Goal: Use online tool/utility: Utilize a website feature to perform a specific function

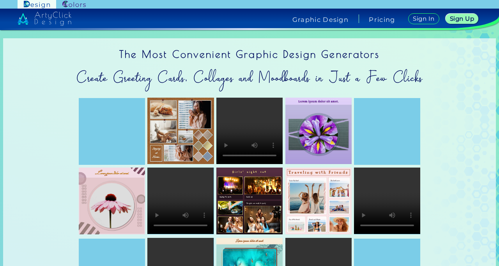
click at [66, 2] on img at bounding box center [73, 4] width 23 height 7
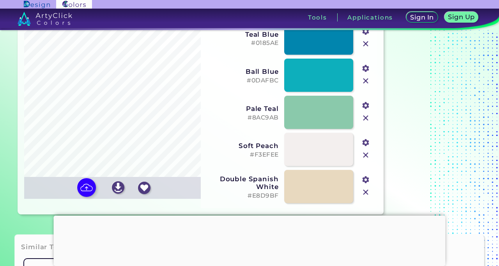
scroll to position [72, 0]
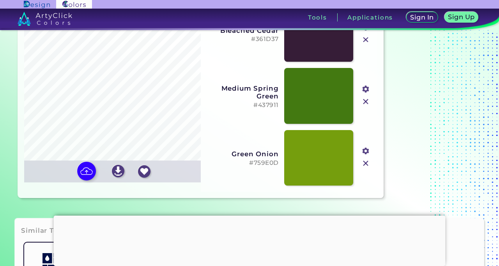
type input "#361d37"
type input "#437911"
type input "#759e0d"
click at [87, 180] on img at bounding box center [86, 170] width 19 height 19
click at [0, 0] on input "file" at bounding box center [0, 0] width 0 height 0
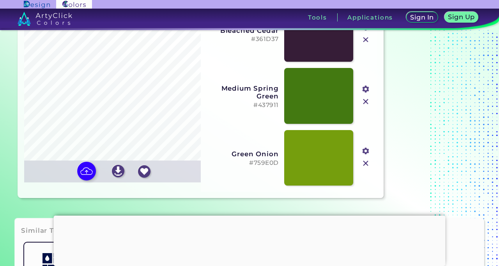
type input "#040100"
type input "#71db42"
type input "#a2e71f"
type input "#e9631a"
type input "#577da1"
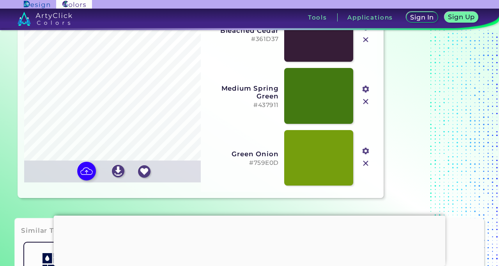
type input "#fefefe"
type input "#d5f46c"
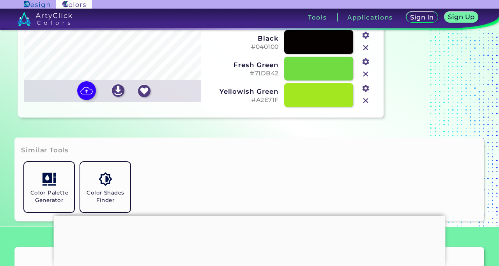
scroll to position [153, 0]
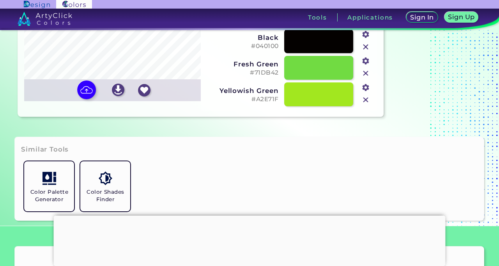
click at [89, 99] on img at bounding box center [86, 89] width 19 height 19
click at [0, 0] on input "file" at bounding box center [0, 0] width 0 height 0
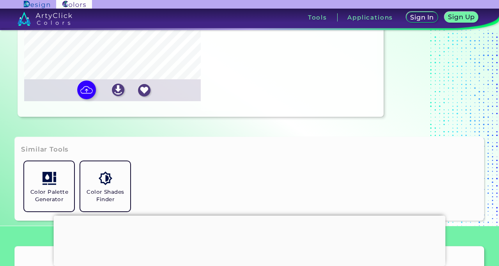
type input "#000000"
type input "#bb4621"
type input "#e7753a"
type input "#f7b18a"
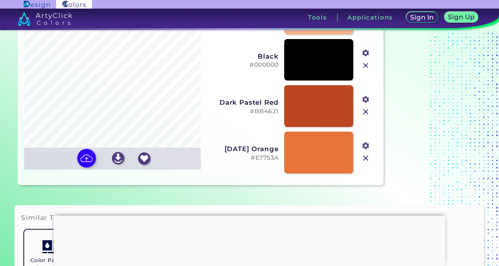
scroll to position [103, 0]
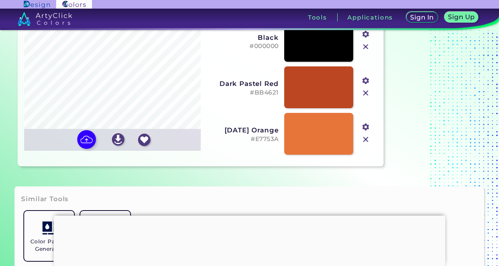
click at [86, 149] on img at bounding box center [86, 139] width 19 height 19
click at [0, 0] on input "file" at bounding box center [0, 0] width 0 height 0
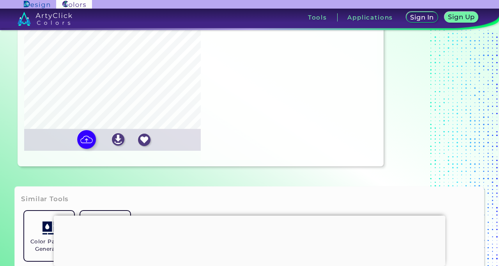
type input "#1276cb"
type input "#9ccc15"
type input "#60b239"
type input "#fbfffb"
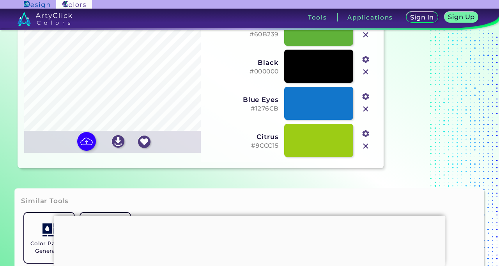
scroll to position [107, 0]
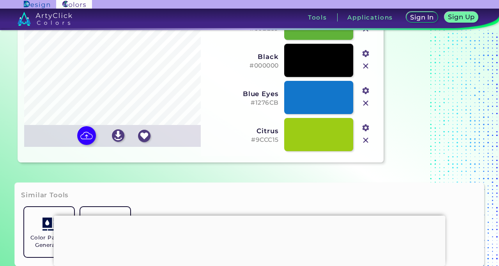
click at [85, 145] on img at bounding box center [86, 135] width 19 height 19
click at [0, 0] on input "file" at bounding box center [0, 0] width 0 height 0
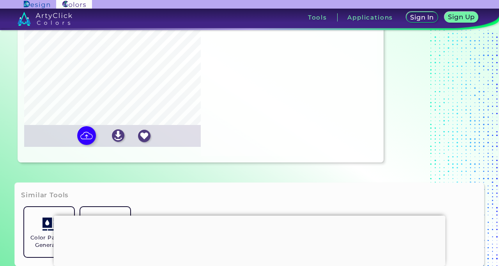
type input "#010000"
type input "#835aa2"
type input "#f1a464"
type input "#d98b4e"
type input "#ffffff"
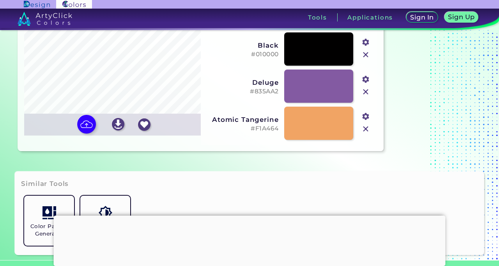
scroll to position [126, 0]
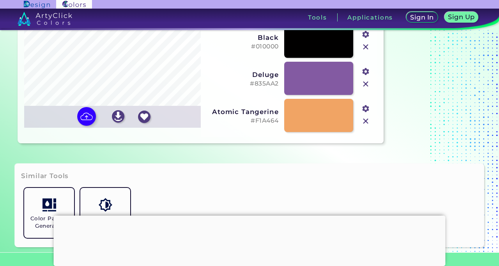
click at [83, 122] on img at bounding box center [86, 116] width 19 height 19
click at [0, 0] on input "file" at bounding box center [0, 0] width 0 height 0
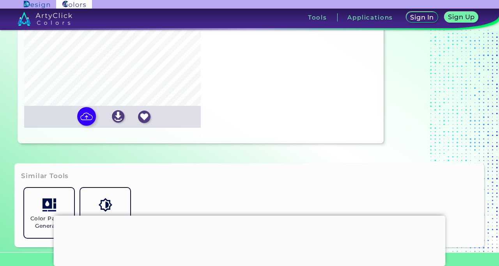
type input "#ffffff"
type input "#c6513b"
type input "#683126"
type input "#d7b1a4"
type input "#c98b7c"
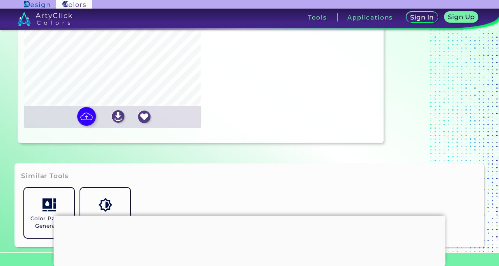
type input "#f2e7e5"
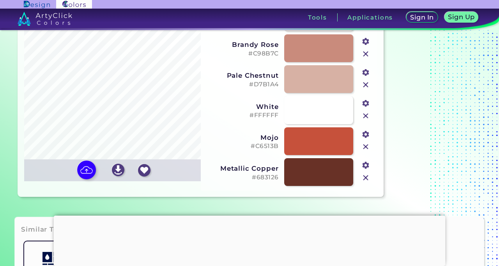
scroll to position [88, 0]
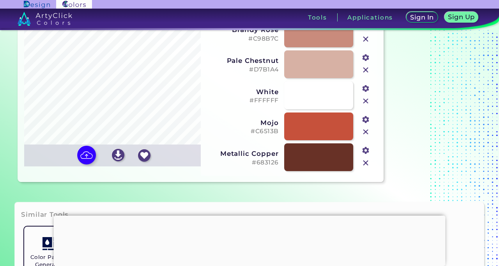
click at [80, 164] on img at bounding box center [86, 154] width 19 height 19
click at [0, 0] on input "file" at bounding box center [0, 0] width 0 height 0
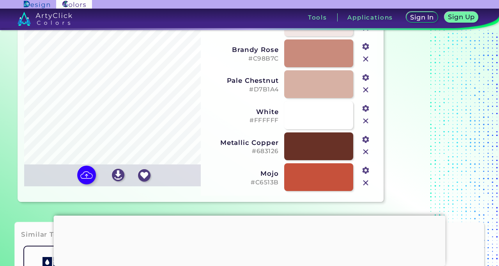
scroll to position [71, 0]
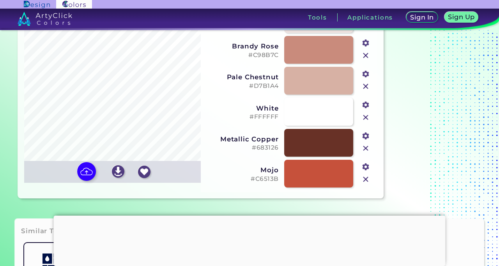
click at [82, 180] on img at bounding box center [86, 171] width 19 height 19
click at [0, 0] on input "file" at bounding box center [0, 0] width 0 height 0
click at [85, 181] on img at bounding box center [86, 171] width 19 height 19
click at [0, 0] on input "file" at bounding box center [0, 0] width 0 height 0
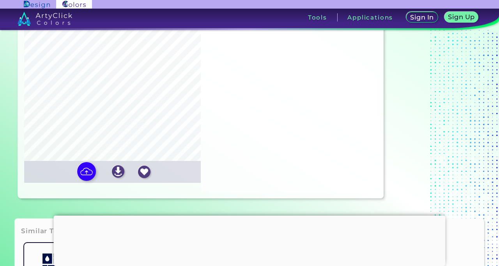
type input "#ffffff"
type input "#8cd45b"
type input "#ac9937"
type input "#def3a3"
type input "#b9e28d"
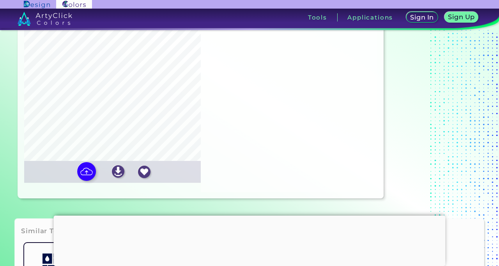
type input "#517637"
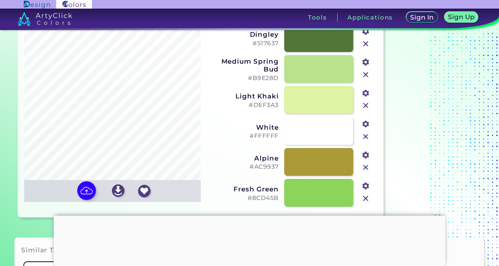
scroll to position [51, 0]
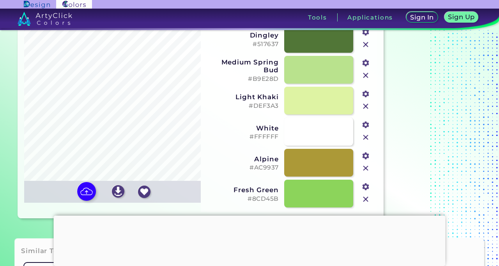
click at [82, 200] on img at bounding box center [86, 191] width 19 height 19
click at [0, 0] on input "file" at bounding box center [0, 0] width 0 height 0
type input "#ffffff"
type input "#a5439e"
type input "#752a6d"
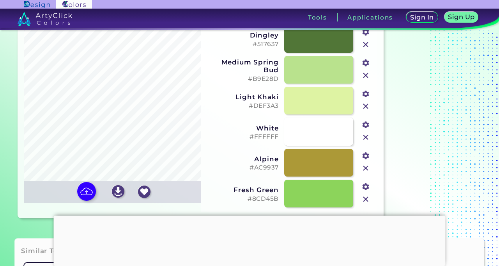
type input "#9bc068"
type input "#bb83ba"
type input "#f1e9f1"
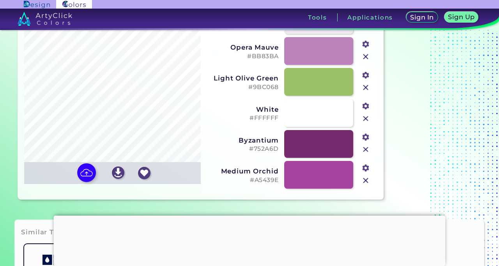
scroll to position [78, 0]
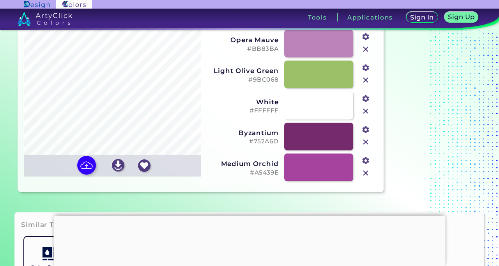
click at [87, 174] on img at bounding box center [86, 165] width 19 height 19
click at [0, 0] on input "file" at bounding box center [0, 0] width 0 height 0
type input "#7dc8f7"
type input "#a8dafa"
type input "#66a5cc"
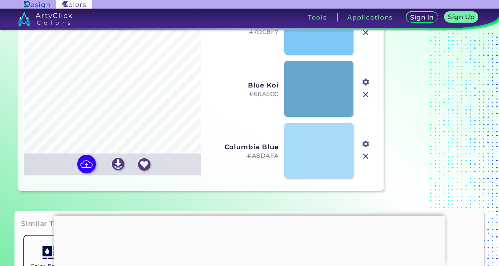
scroll to position [80, 0]
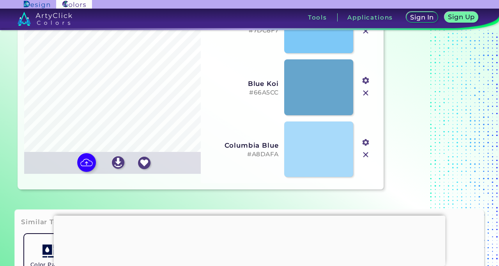
click at [89, 172] on img at bounding box center [86, 162] width 19 height 19
click at [0, 0] on input "file" at bounding box center [0, 0] width 0 height 0
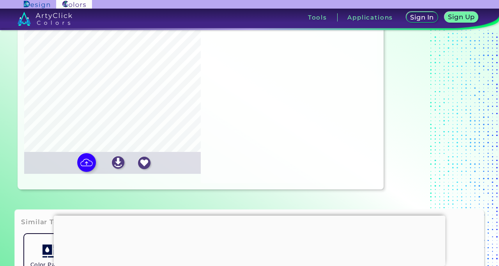
type input "#000000"
type input "#b8e0f3"
type input "#ffffff"
type input "#496dbb"
type input "#859ecb"
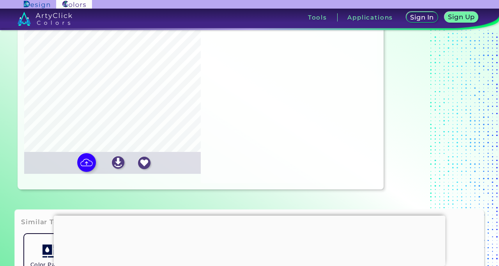
type input "#9fc1df"
type input "#f5e8bf"
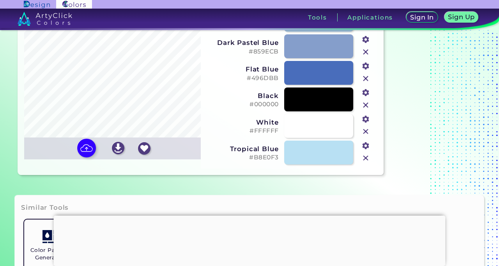
scroll to position [99, 0]
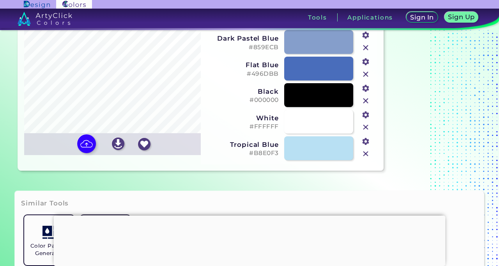
click at [118, 150] on img at bounding box center [118, 143] width 12 height 12
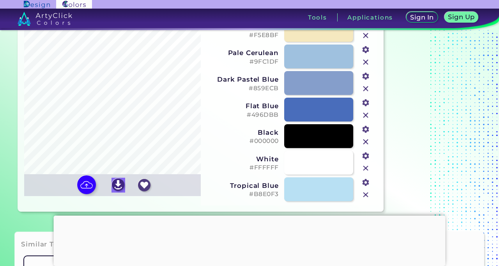
scroll to position [58, 0]
click at [87, 193] on img at bounding box center [86, 184] width 19 height 19
click at [0, 0] on input "file" at bounding box center [0, 0] width 0 height 0
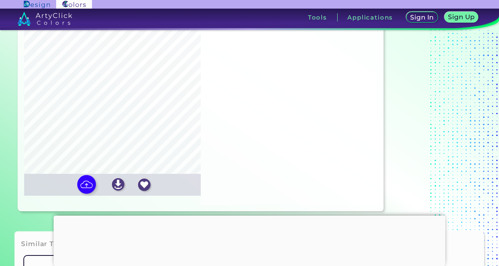
type input "#070000"
type input "#2e67cb"
type input "#92bef8"
type input "#64a0e0"
type input "#bcf0f8"
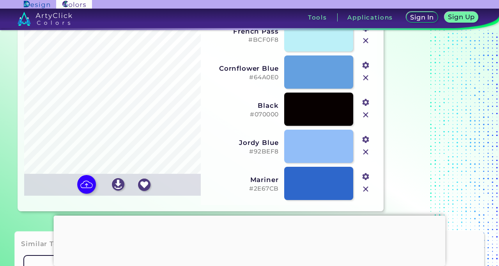
scroll to position [23, 0]
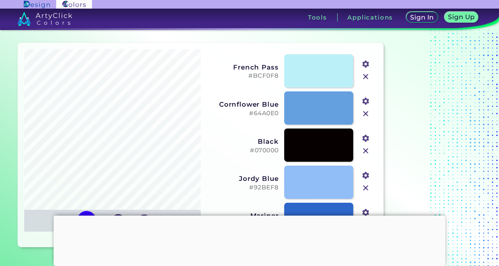
click at [255, 215] on div at bounding box center [250, 215] width 392 height 0
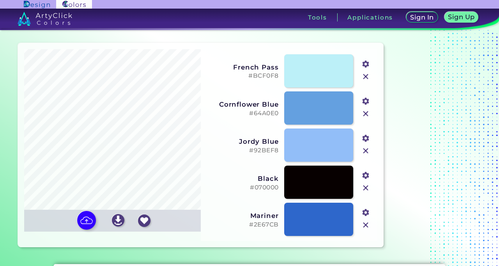
click at [89, 229] on img at bounding box center [86, 220] width 19 height 19
click at [0, 0] on input "file" at bounding box center [0, 0] width 0 height 0
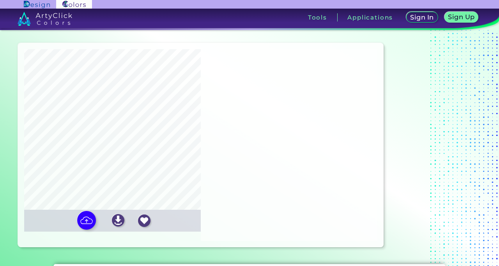
type input "#010000"
type input "#4b74a5"
type input "#f5b331"
type input "#59a0d2"
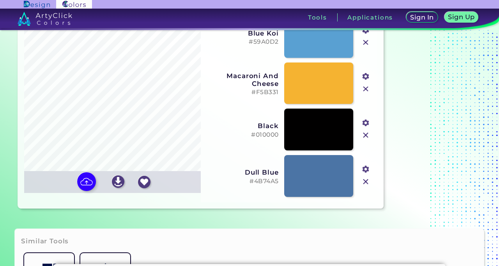
scroll to position [62, 0]
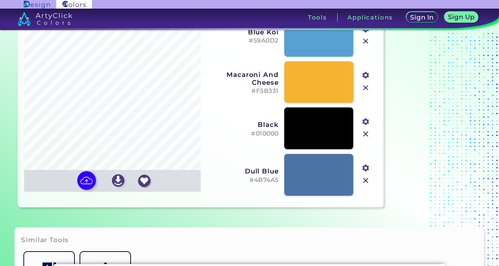
click at [88, 190] on img at bounding box center [86, 180] width 19 height 19
click at [0, 0] on input "file" at bounding box center [0, 0] width 0 height 0
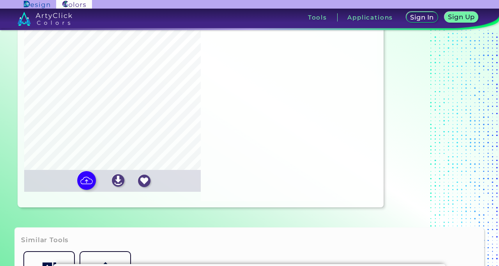
type input "#44485d"
type input "#ee0c0c"
type input "#e1e9ee"
type input "#7ca540"
type input "#b3bfc7"
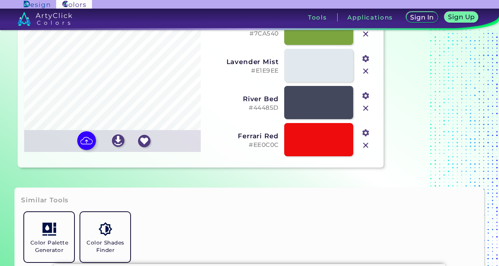
scroll to position [126, 0]
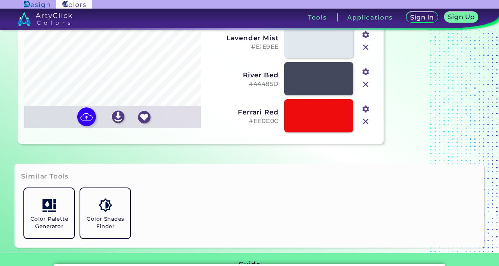
click at [87, 126] on img at bounding box center [86, 116] width 19 height 19
click at [0, 0] on input "file" at bounding box center [0, 0] width 0 height 0
type input "#020101"
type input "#f8f7e7"
type input "#865e3a"
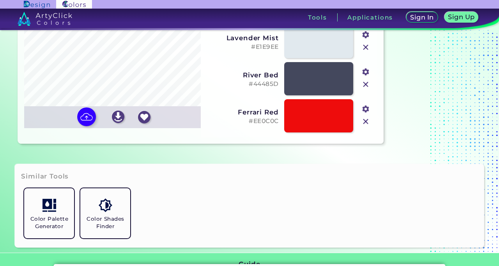
type input "#c2c0ad"
type input "#d9d6c2"
type input "#efeddb"
type input "#a49e81"
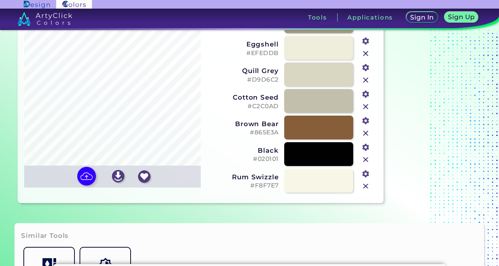
scroll to position [65, 0]
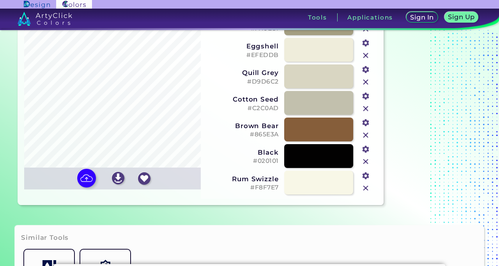
click at [88, 187] on img at bounding box center [86, 177] width 19 height 19
click at [0, 0] on input "file" at bounding box center [0, 0] width 0 height 0
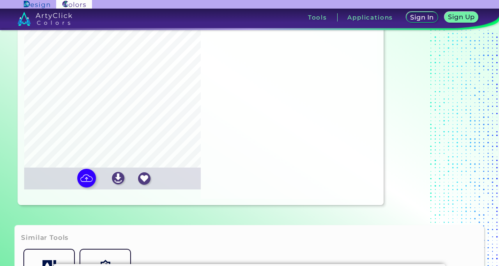
type input "#f8f7e8"
type input "#846040"
type input "#ad8b62"
type input "#c4bda7"
type input "#eeeddd"
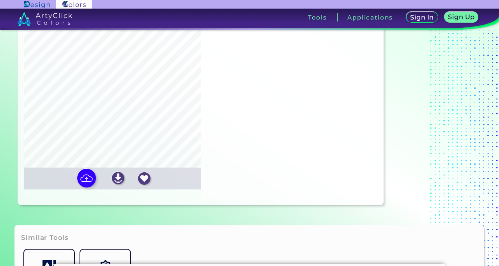
type input "#dcd4c5"
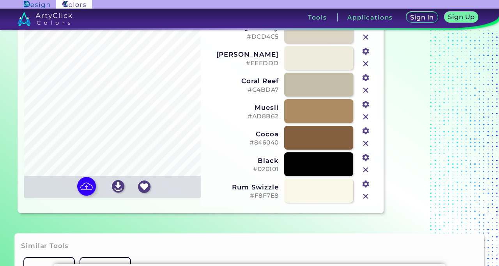
scroll to position [67, 0]
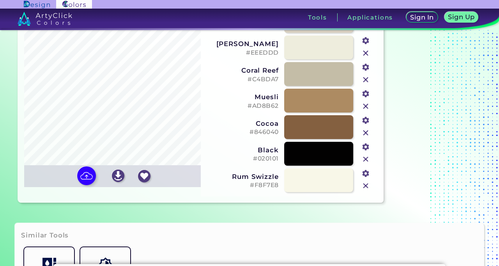
click at [87, 185] on img at bounding box center [86, 175] width 19 height 19
click at [0, 0] on input "file" at bounding box center [0, 0] width 0 height 0
